Goal: Transaction & Acquisition: Download file/media

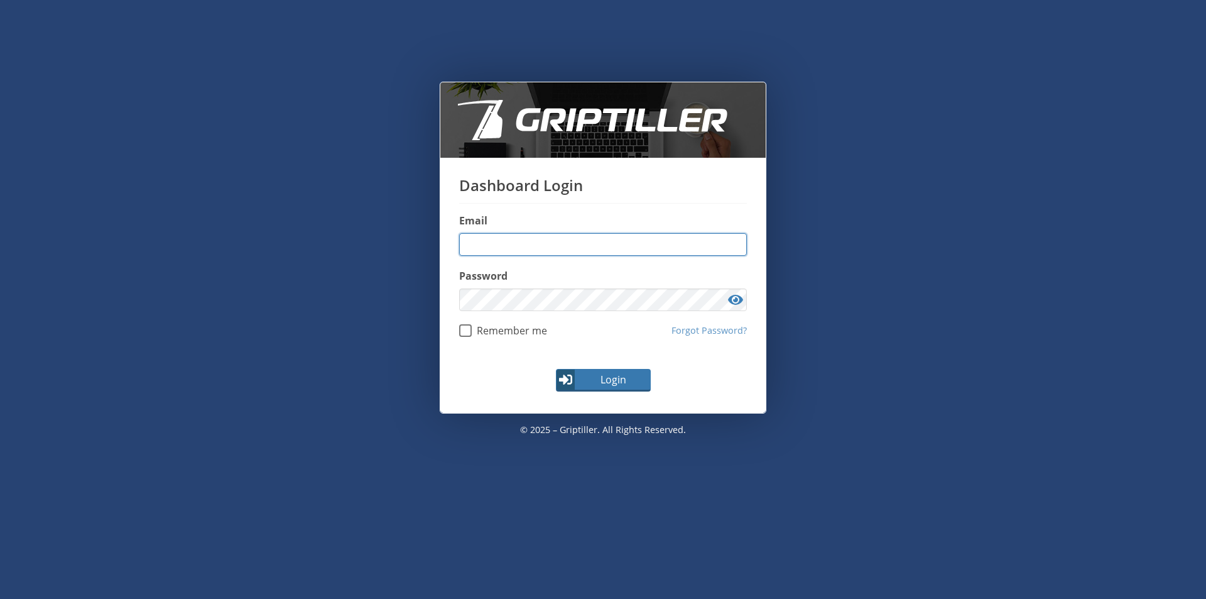
type input "**********"
click at [625, 374] on span "Login" at bounding box center [613, 379] width 73 height 15
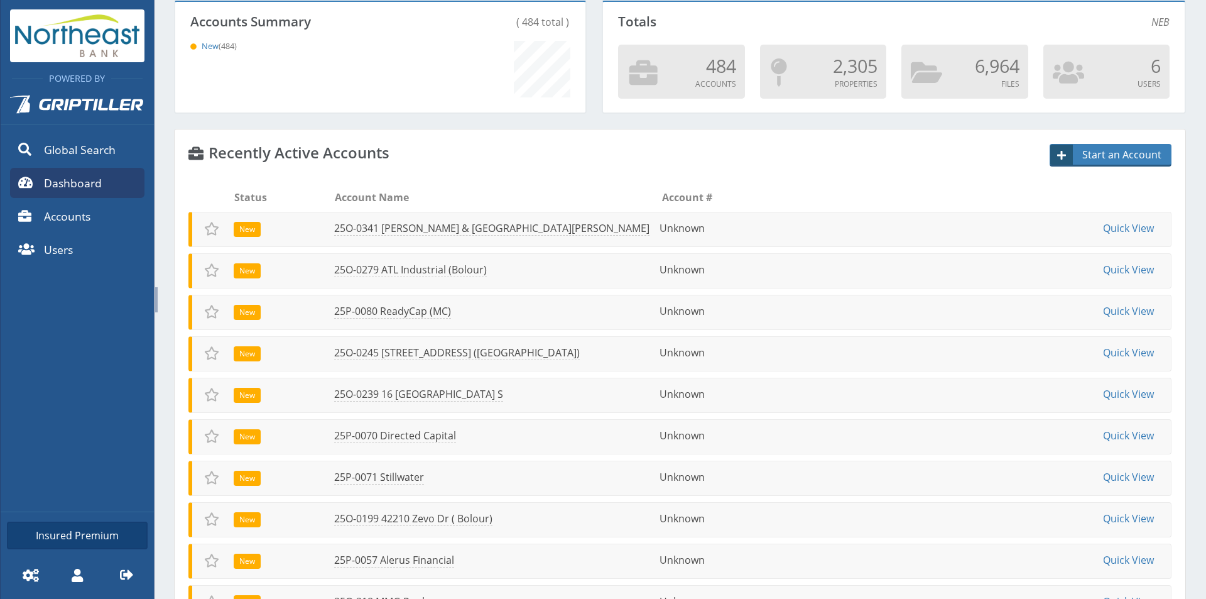
scroll to position [150, 0]
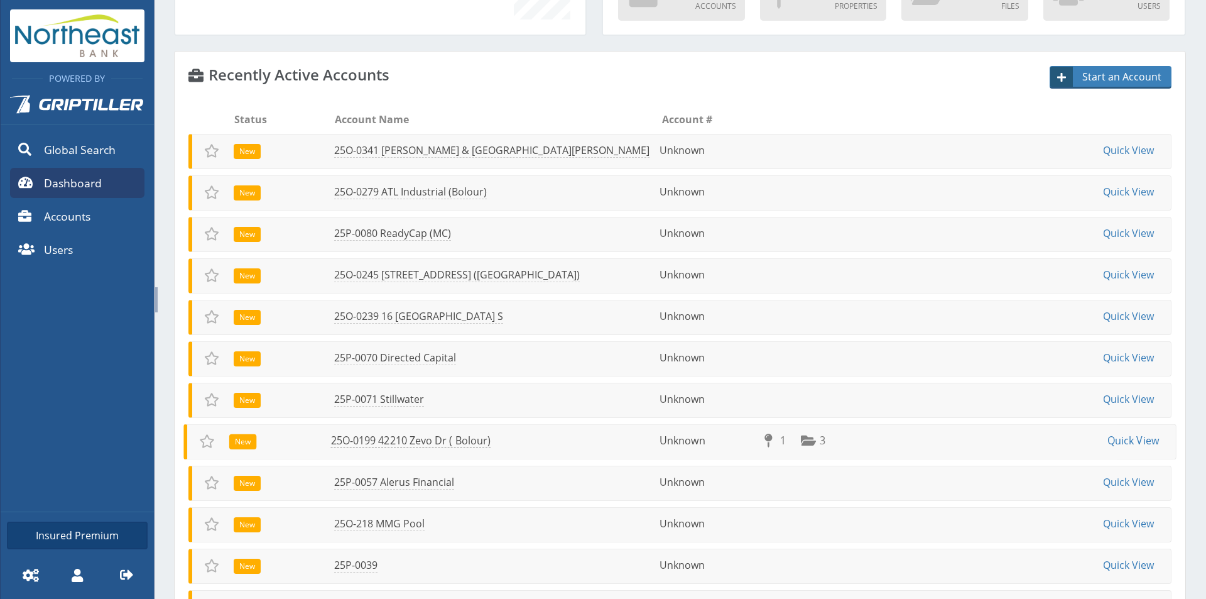
click at [376, 433] on link "25O-0199 42210 Zevo Dr ( Bolour)" at bounding box center [411, 440] width 160 height 14
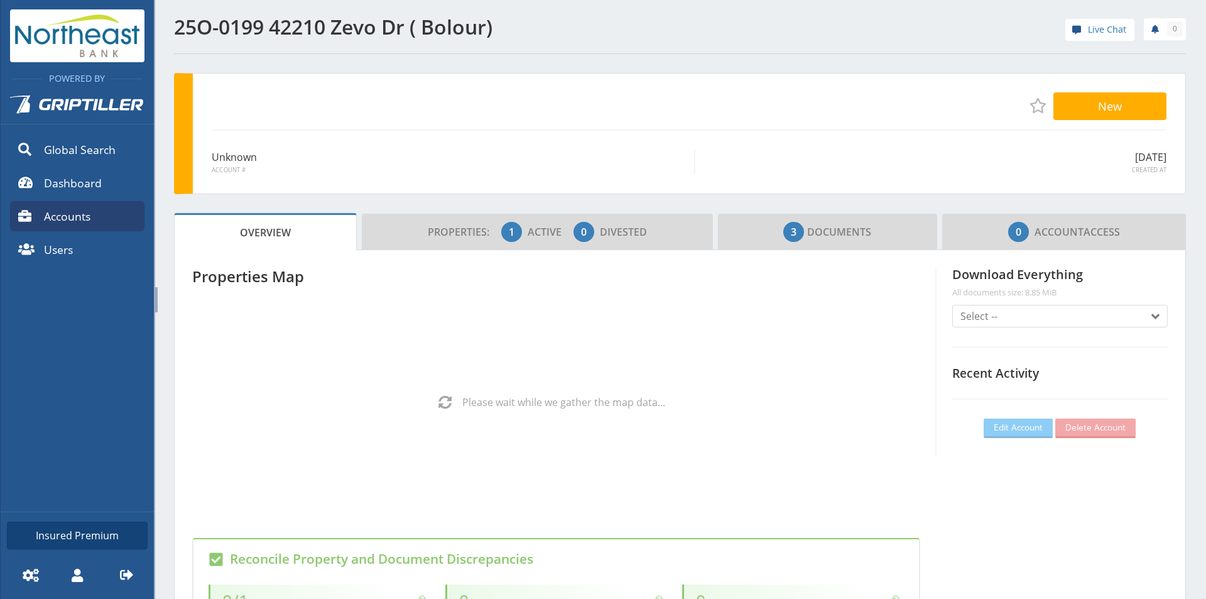
scroll to position [111, 350]
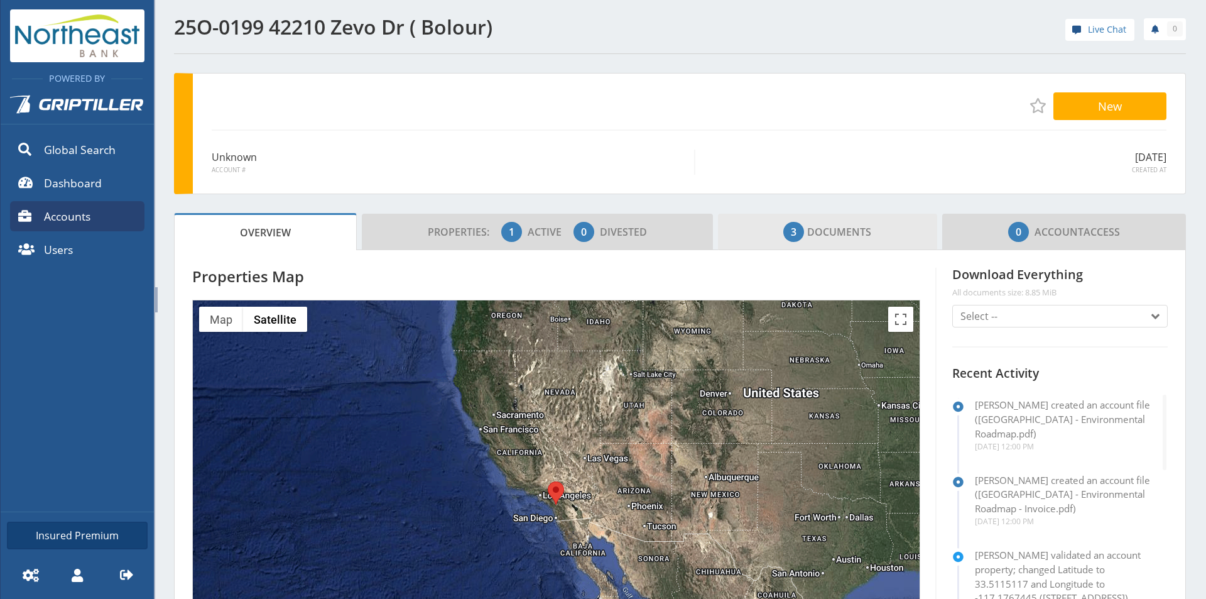
click at [842, 223] on span "3 Documents" at bounding box center [827, 231] width 88 height 25
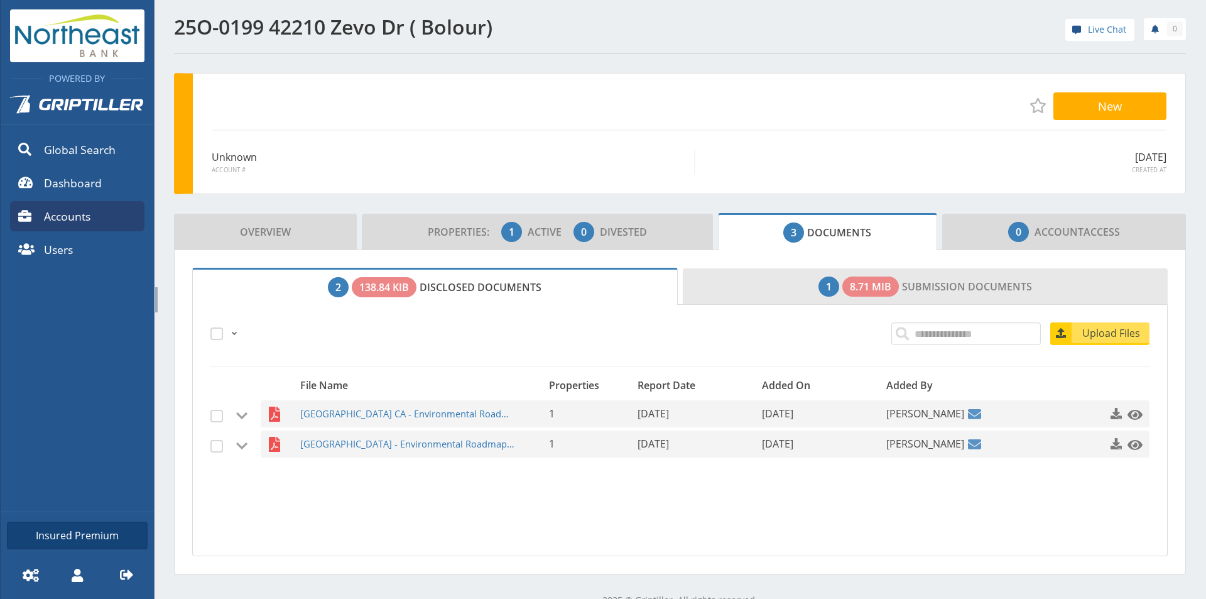
click at [820, 275] on link "1 8.71 MiB Submission Documents" at bounding box center [925, 286] width 485 height 36
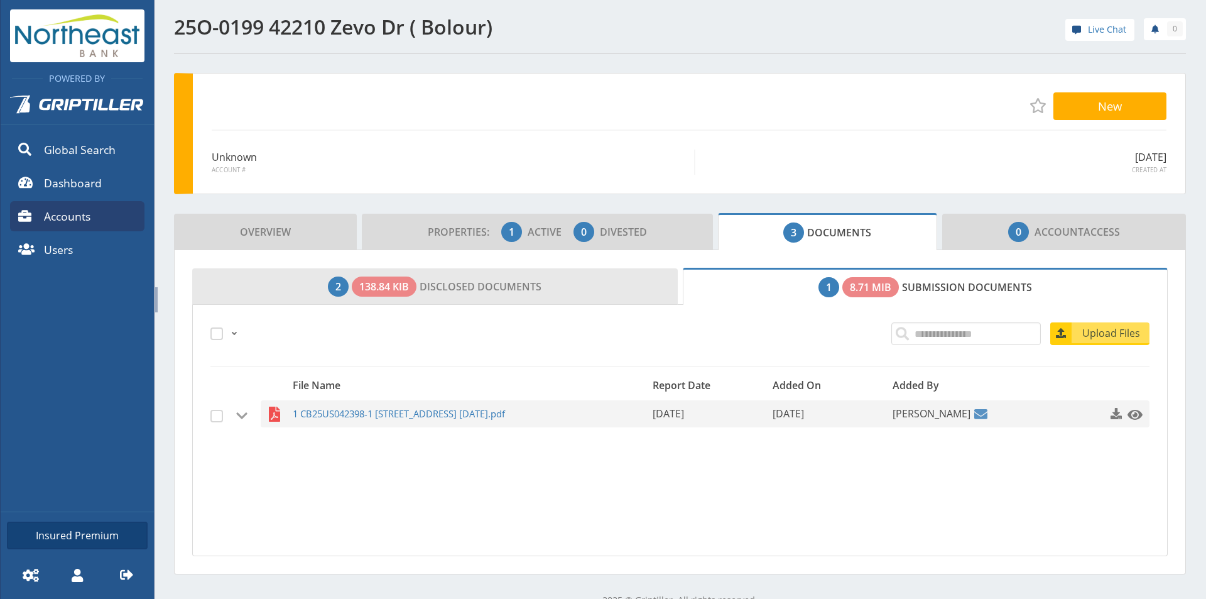
click at [490, 281] on link "2 138.84 KiB Disclosed Documents" at bounding box center [434, 286] width 485 height 36
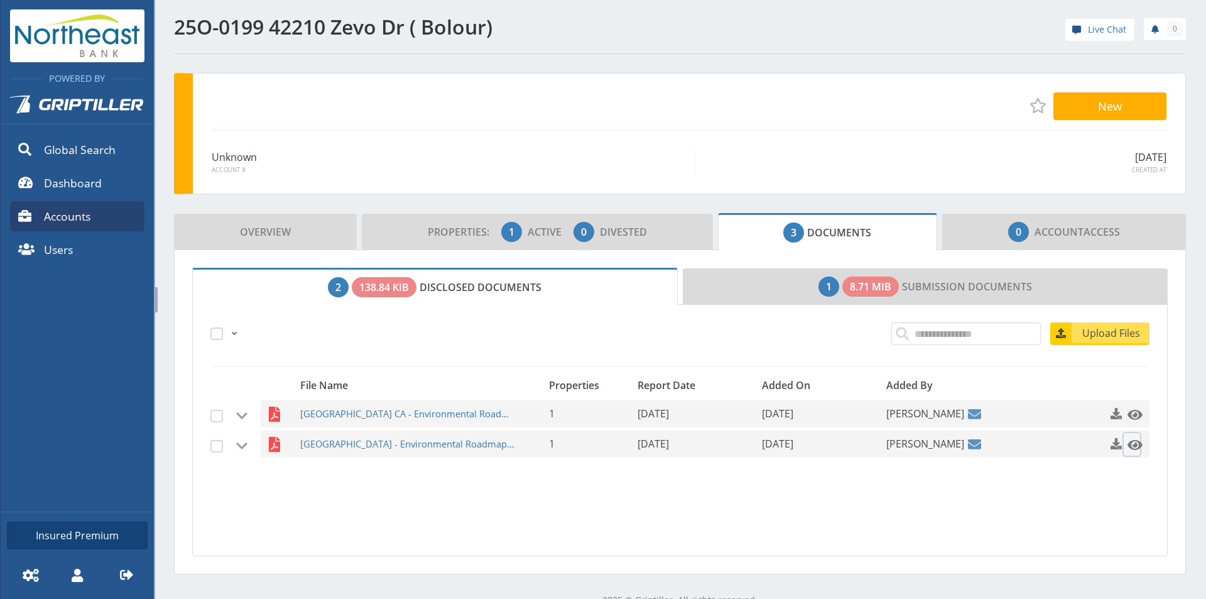
click at [1129, 443] on span at bounding box center [1134, 444] width 15 height 15
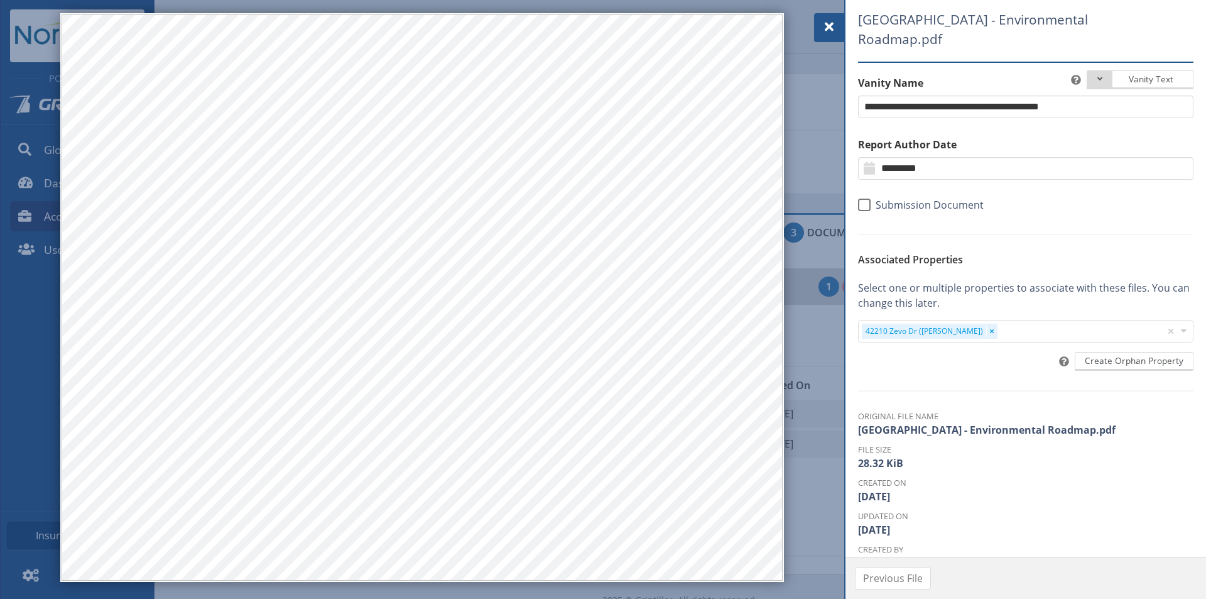
click at [830, 25] on span at bounding box center [829, 26] width 15 height 15
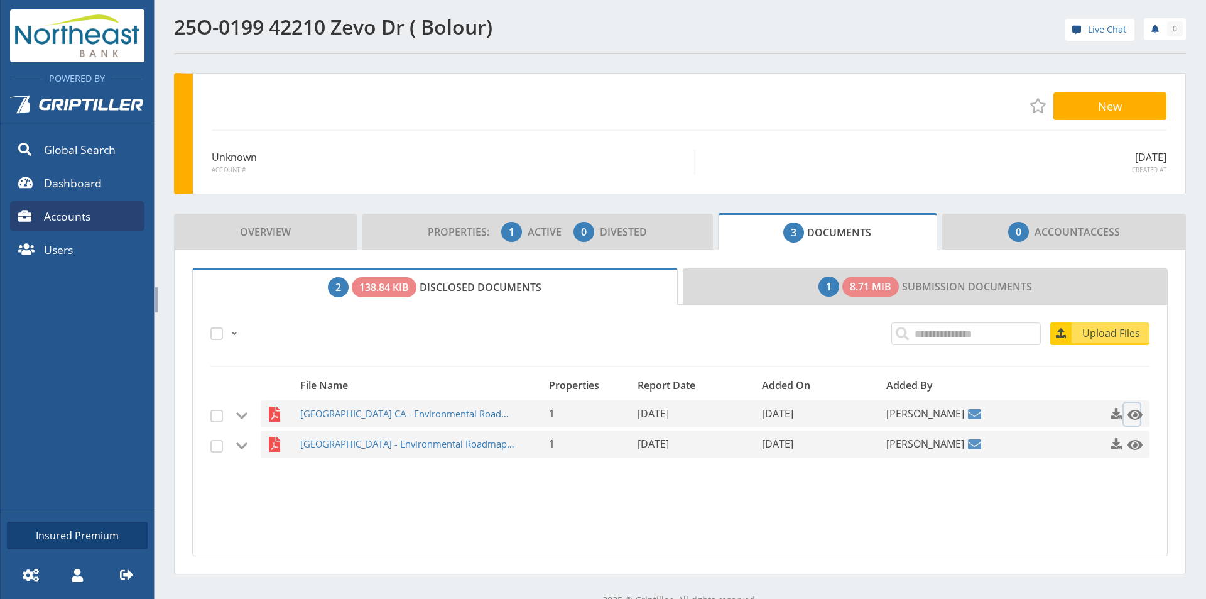
click at [1129, 419] on span at bounding box center [1134, 414] width 15 height 15
